Goal: Task Accomplishment & Management: Complete application form

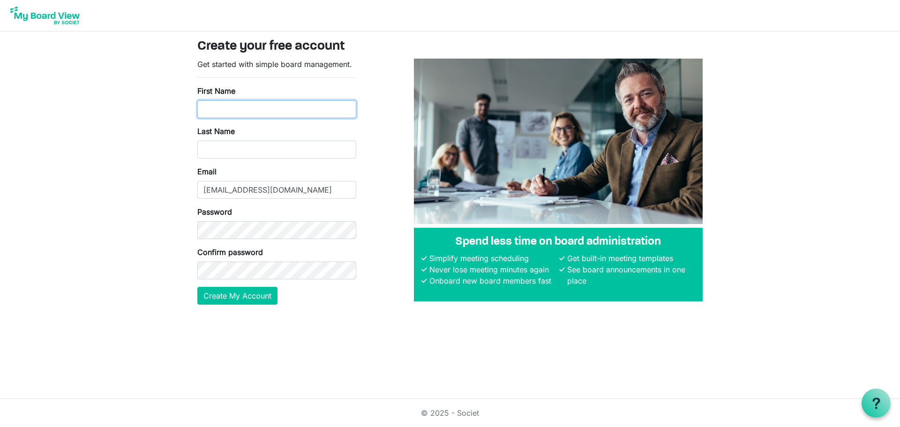
click at [296, 106] on input "First Name" at bounding box center [276, 109] width 159 height 18
type input "Xavier"
type input "zinninger"
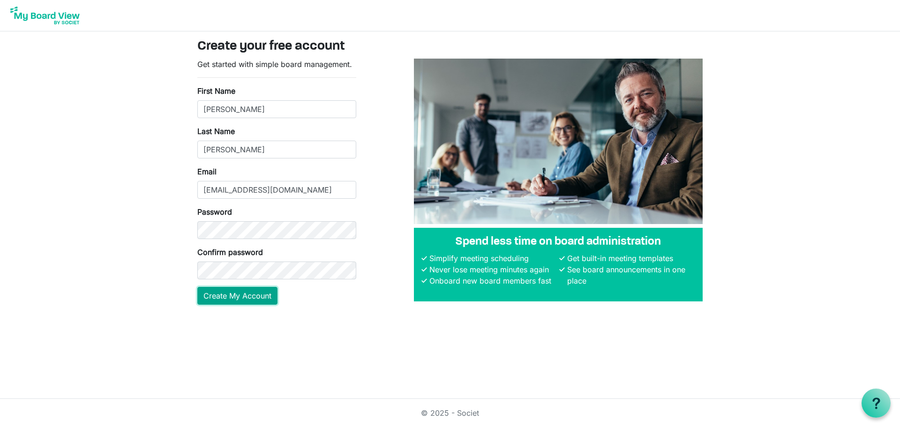
click at [255, 294] on button "Create My Account" at bounding box center [237, 296] width 80 height 18
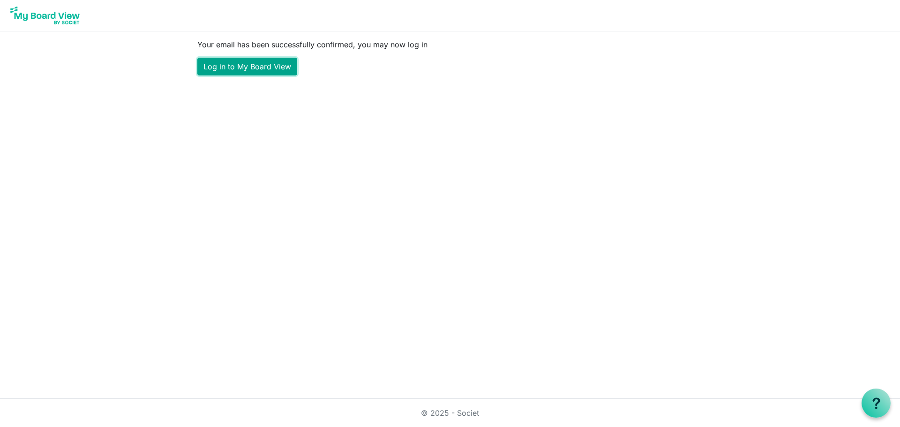
click at [240, 58] on link "Log in to My Board View" at bounding box center [247, 67] width 100 height 18
